Goal: Task Accomplishment & Management: Check status

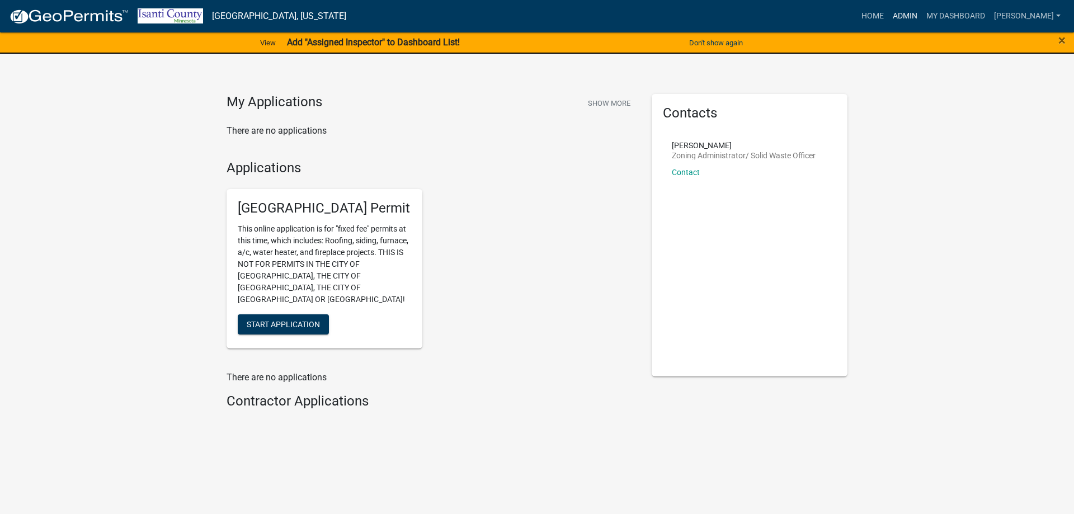
click at [906, 15] on link "Admin" at bounding box center [906, 16] width 34 height 21
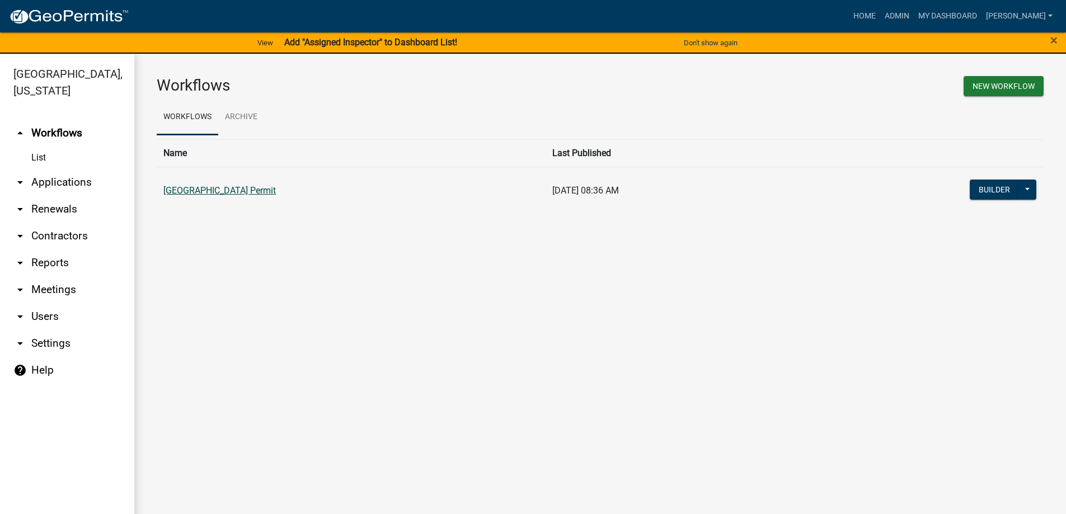
click at [186, 193] on link "[GEOGRAPHIC_DATA] Permit" at bounding box center [219, 190] width 112 height 11
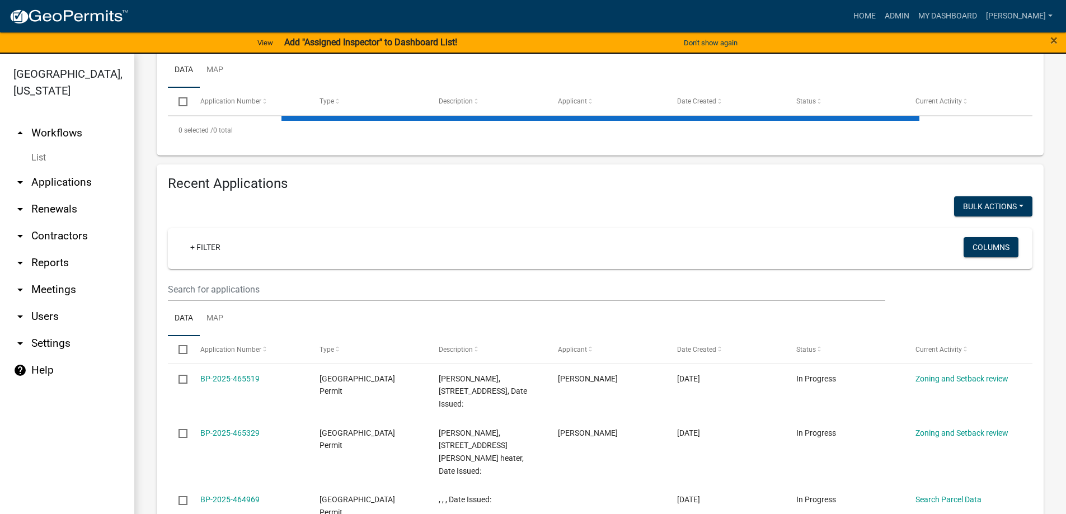
scroll to position [280, 0]
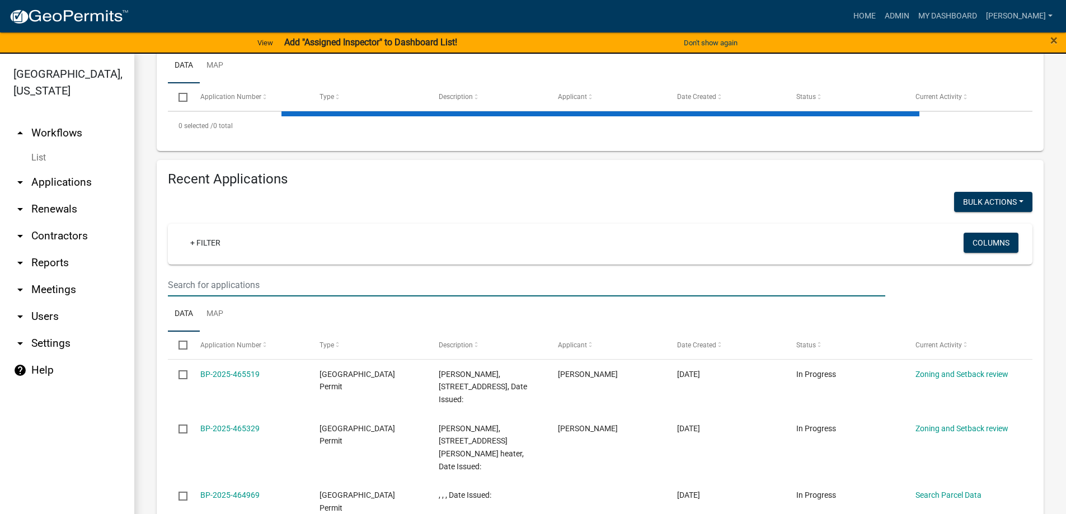
click at [188, 288] on input "text" at bounding box center [526, 285] width 717 height 23
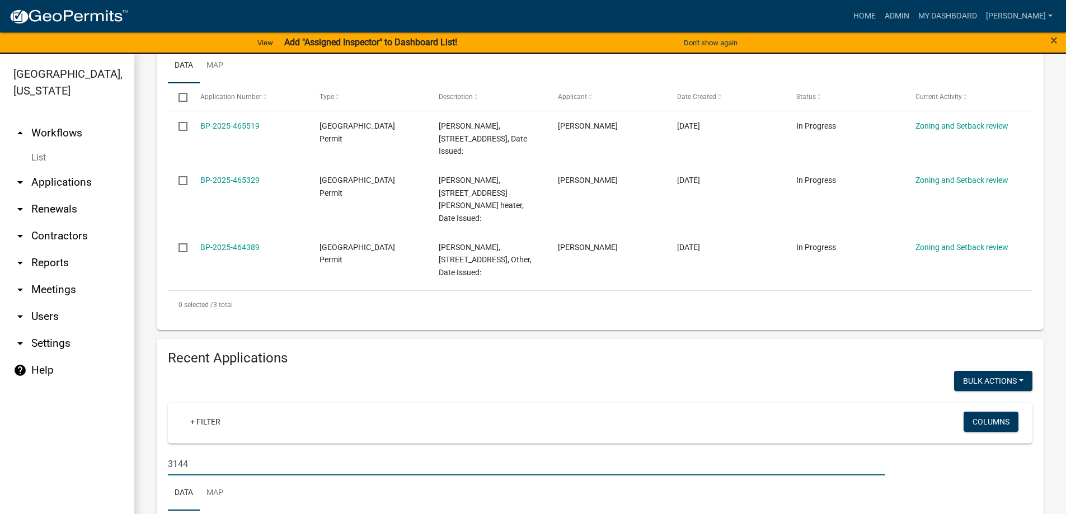
type input "3144"
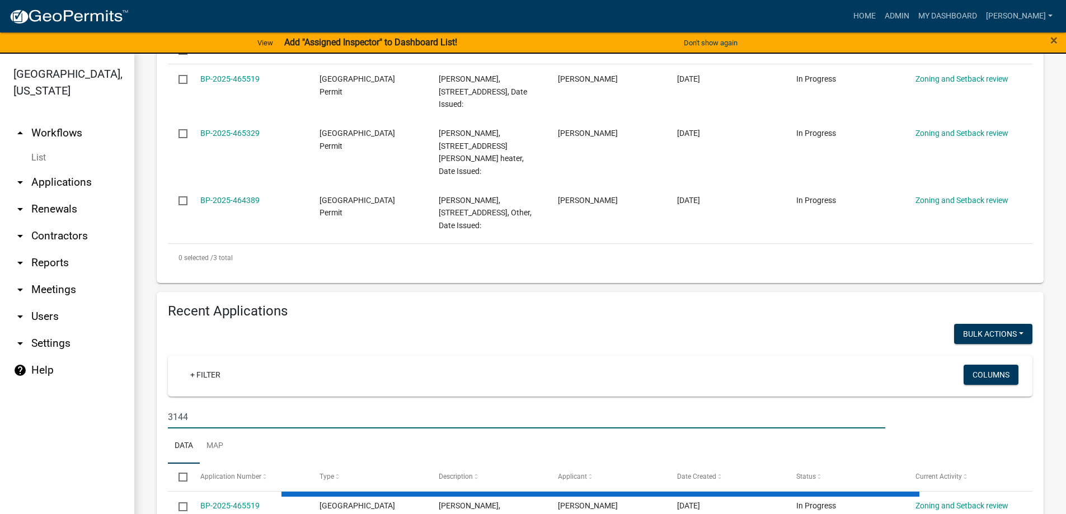
scroll to position [392, 0]
